Goal: Transaction & Acquisition: Purchase product/service

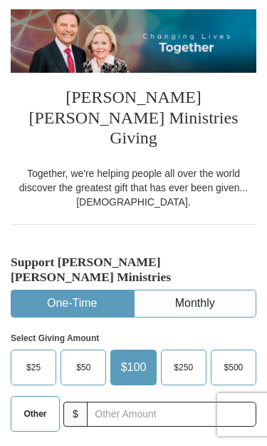
scroll to position [151, 0]
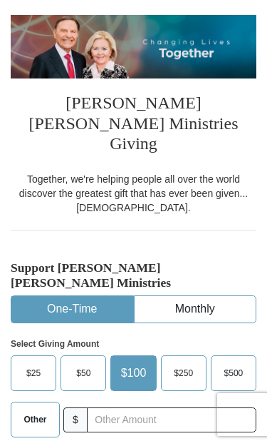
click at [33, 409] on span "Other" at bounding box center [35, 419] width 23 height 21
click at [0, 0] on input "Other" at bounding box center [0, 0] width 0 height 0
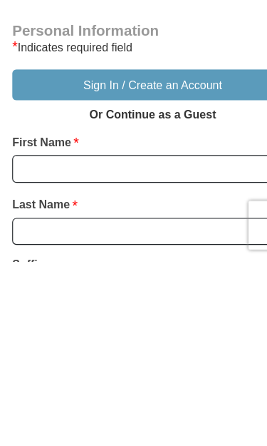
scroll to position [750, 0]
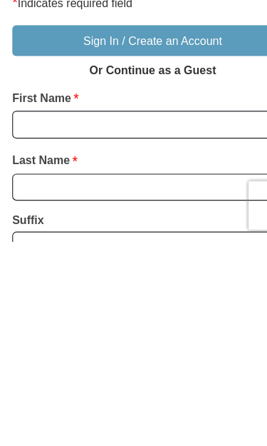
type input "10.00"
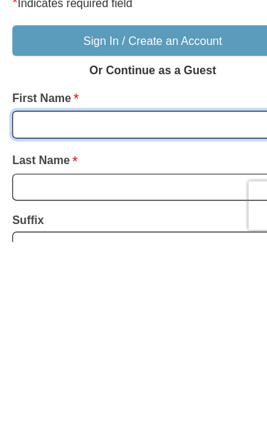
click at [175, 332] on input "First Name *" at bounding box center [134, 344] width 246 height 24
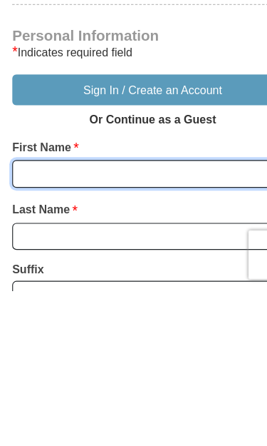
type input "Deothea"
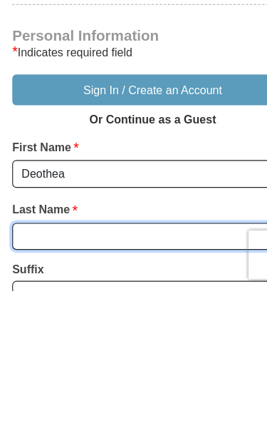
type input "[PERSON_NAME]"
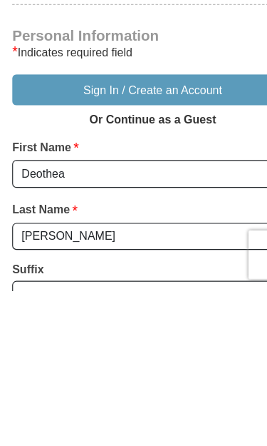
scroll to position [942, 0]
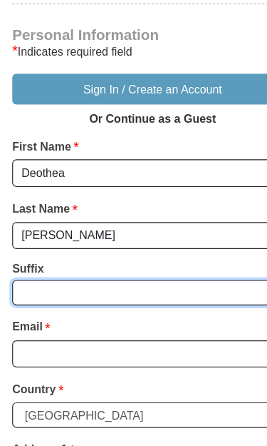
click at [178, 245] on select "Jr Sr I II III IV V VI" at bounding box center [134, 256] width 246 height 22
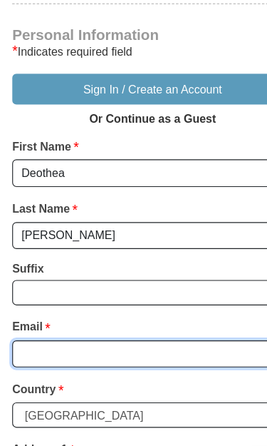
click at [111, 297] on input "Email *" at bounding box center [134, 309] width 246 height 24
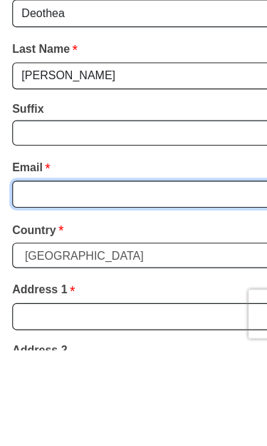
type input "[EMAIL_ADDRESS][DOMAIN_NAME]"
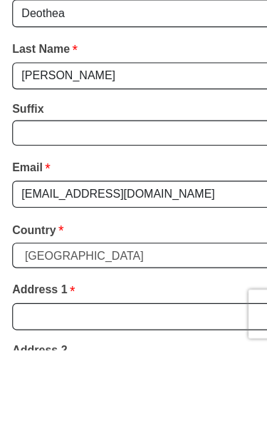
scroll to position [1082, 0]
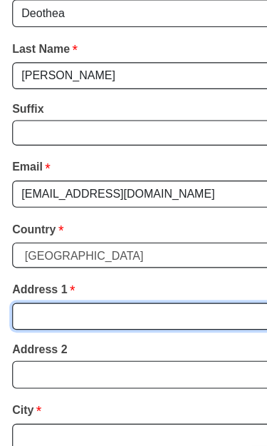
click at [186, 265] on input "Address 1 *" at bounding box center [134, 277] width 246 height 24
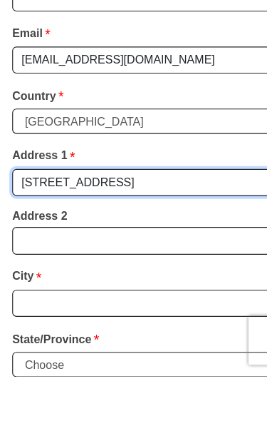
type input "[STREET_ADDRESS]"
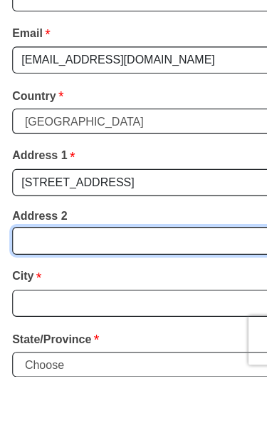
click at [136, 315] on input "Address 2" at bounding box center [134, 327] width 246 height 24
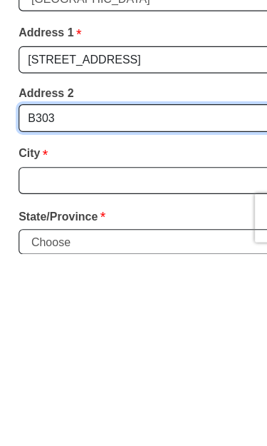
scroll to position [1084, 0]
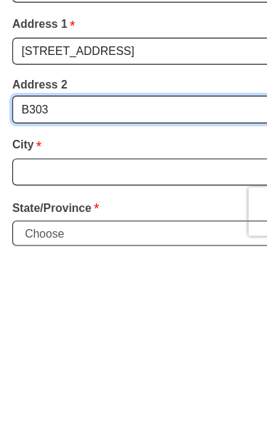
type input "B303"
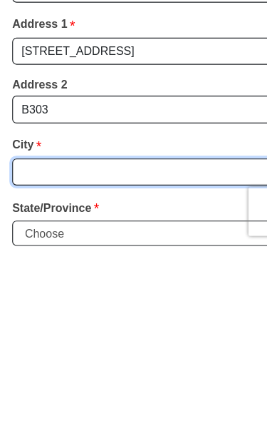
click at [107, 368] on input "City *" at bounding box center [134, 380] width 246 height 24
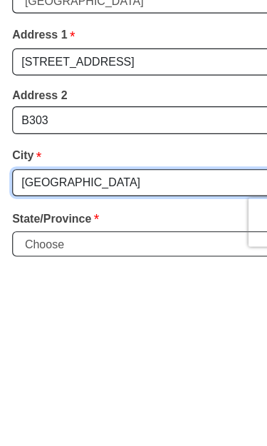
type input "[GEOGRAPHIC_DATA]"
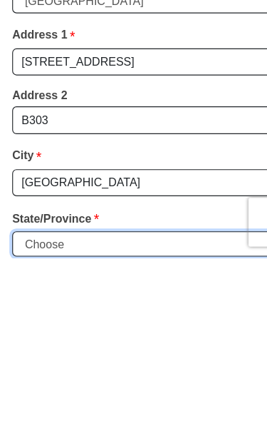
click at [198, 422] on select "Choose Alabama Alaska American Samoa Arizona Arkansas Armed Forces Americas Arm…" at bounding box center [134, 433] width 246 height 22
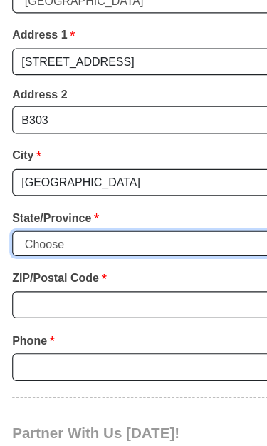
select select "CA"
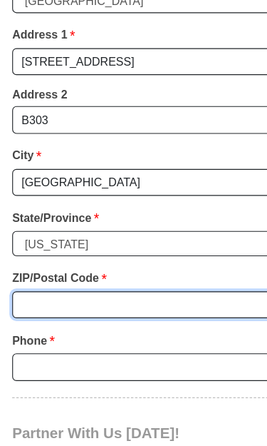
click at [168, 255] on input "ZIP/Postal Code *" at bounding box center [134, 267] width 246 height 24
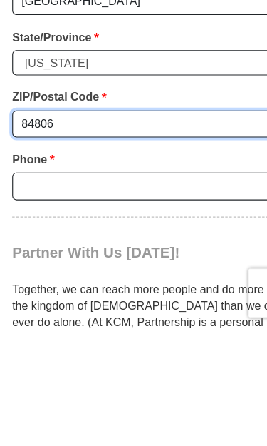
type input "84806"
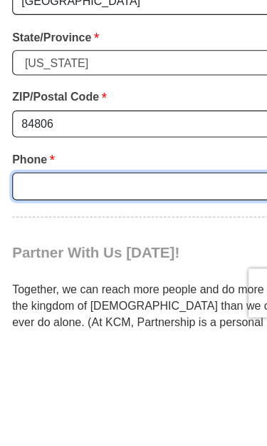
click at [148, 309] on input "Phone * *" at bounding box center [134, 321] width 246 height 24
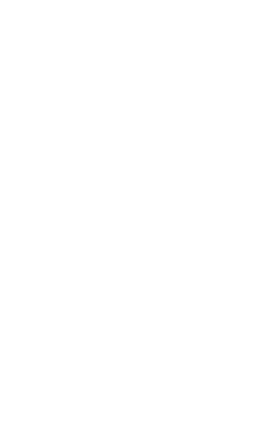
scroll to position [493, 0]
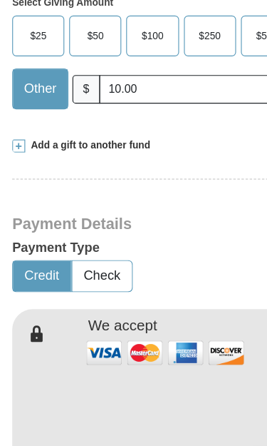
type input "5108097190"
click at [36, 228] on button "Credit" at bounding box center [36, 241] width 51 height 26
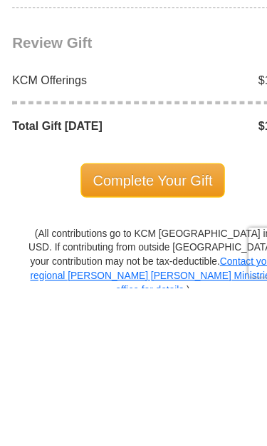
scroll to position [1653, 0]
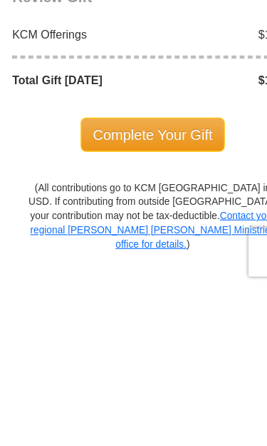
click at [158, 297] on span "Complete Your Gift" at bounding box center [134, 312] width 126 height 30
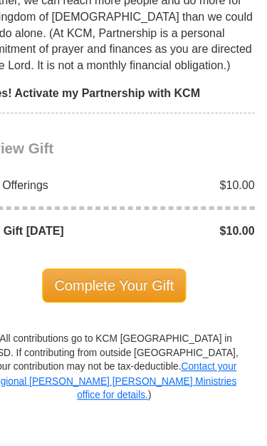
scroll to position [1778, 0]
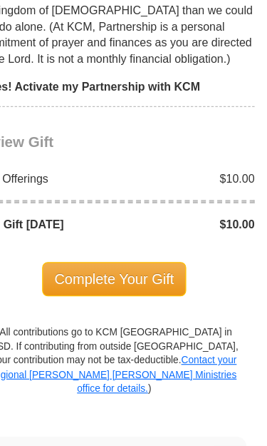
click at [111, 229] on span "Complete Your Gift" at bounding box center [134, 244] width 126 height 30
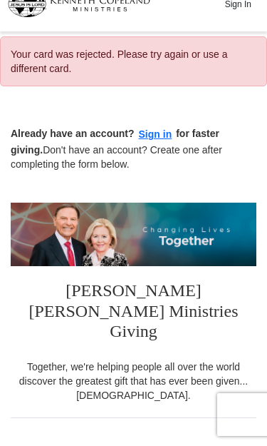
scroll to position [24, 0]
select select "CA"
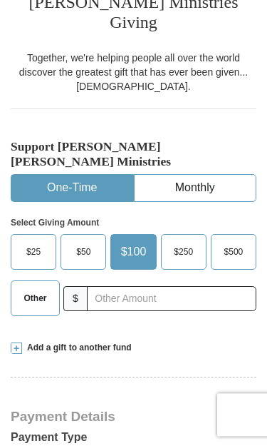
scroll to position [333, 0]
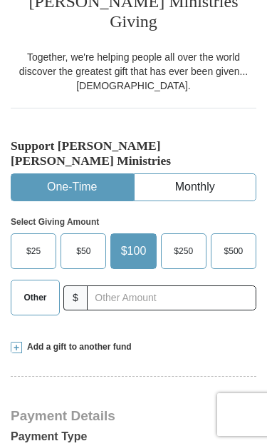
click at [34, 287] on span "Other" at bounding box center [35, 297] width 23 height 21
click at [0, 0] on input "Other" at bounding box center [0, 0] width 0 height 0
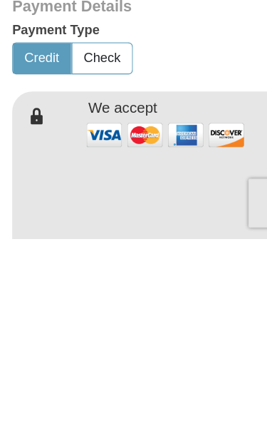
scroll to position [510, 0]
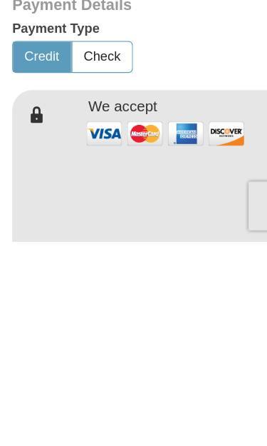
type input "10.00"
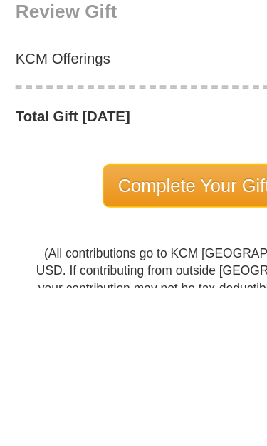
scroll to position [1501, 0]
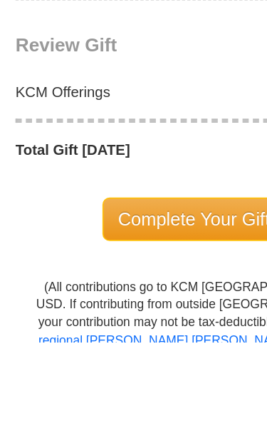
click at [143, 347] on span "Complete Your Gift" at bounding box center [134, 362] width 126 height 30
